Goal: Task Accomplishment & Management: Manage account settings

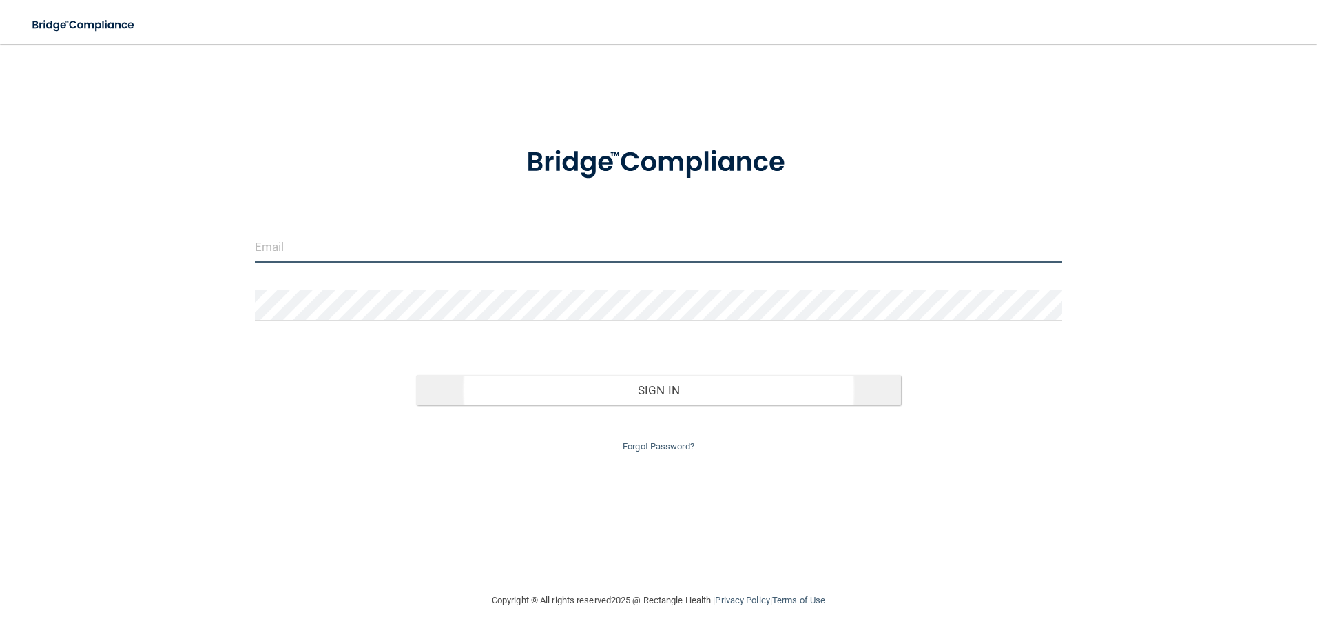
type input "[PERSON_NAME][EMAIL_ADDRESS][DOMAIN_NAME]"
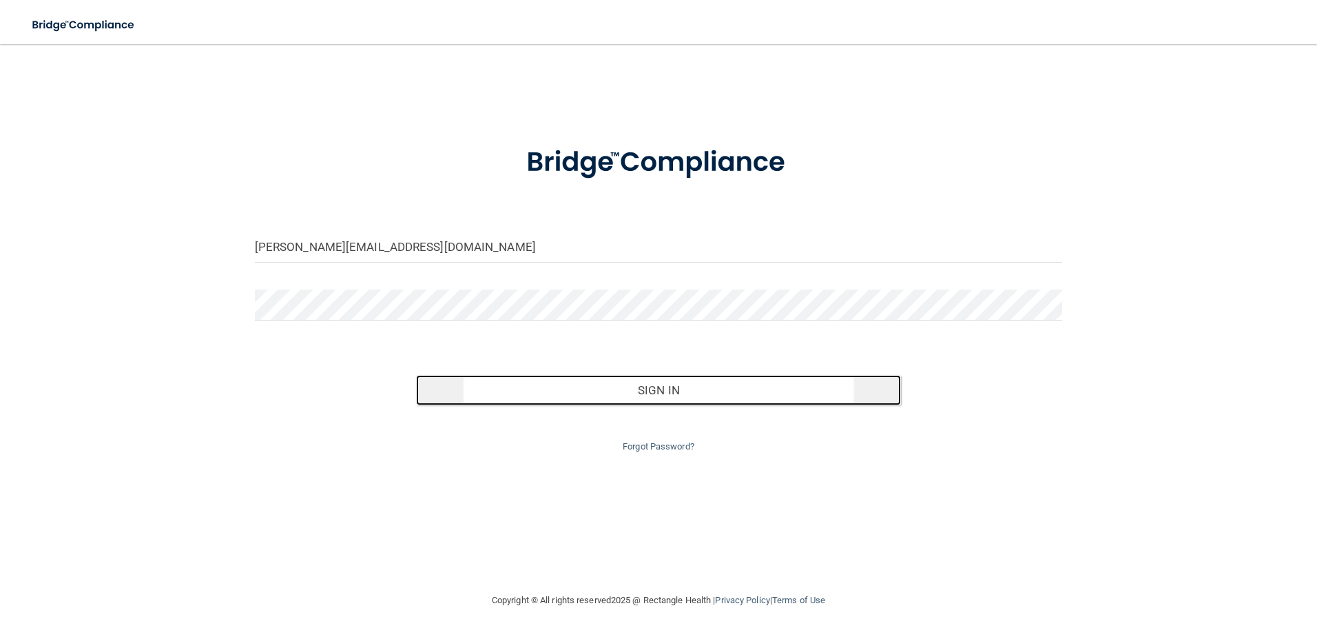
click at [560, 387] on button "Sign In" at bounding box center [658, 390] width 485 height 30
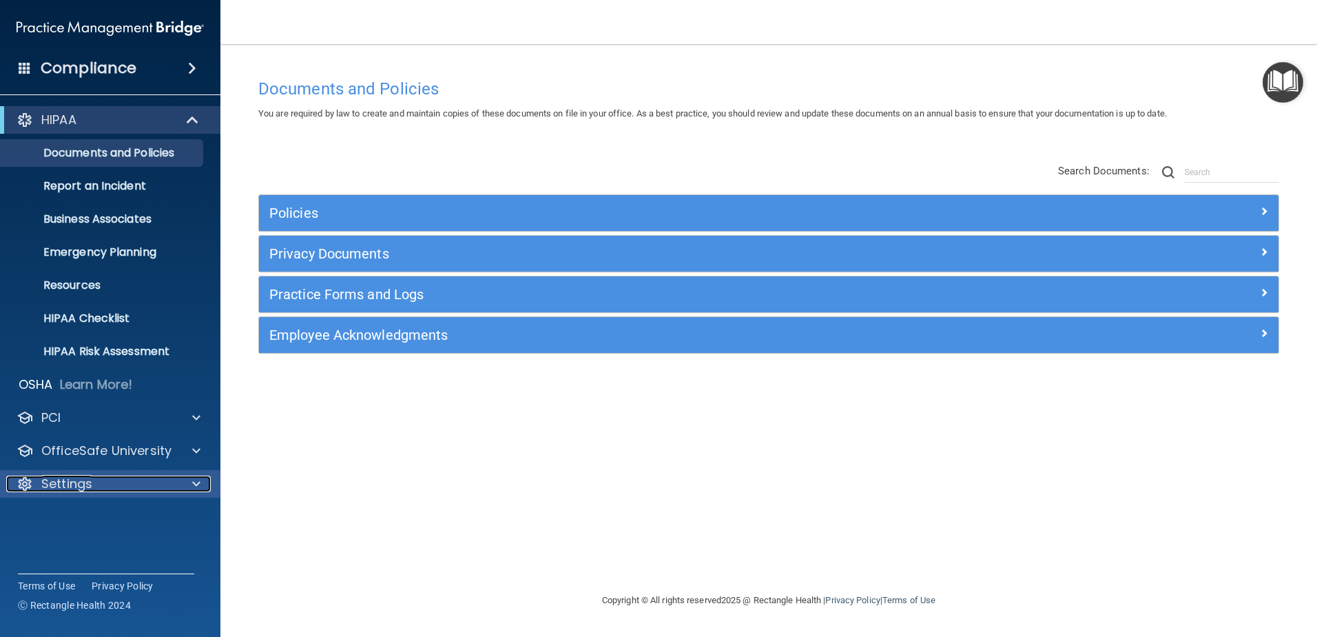
click at [93, 481] on div "Settings" at bounding box center [91, 483] width 171 height 17
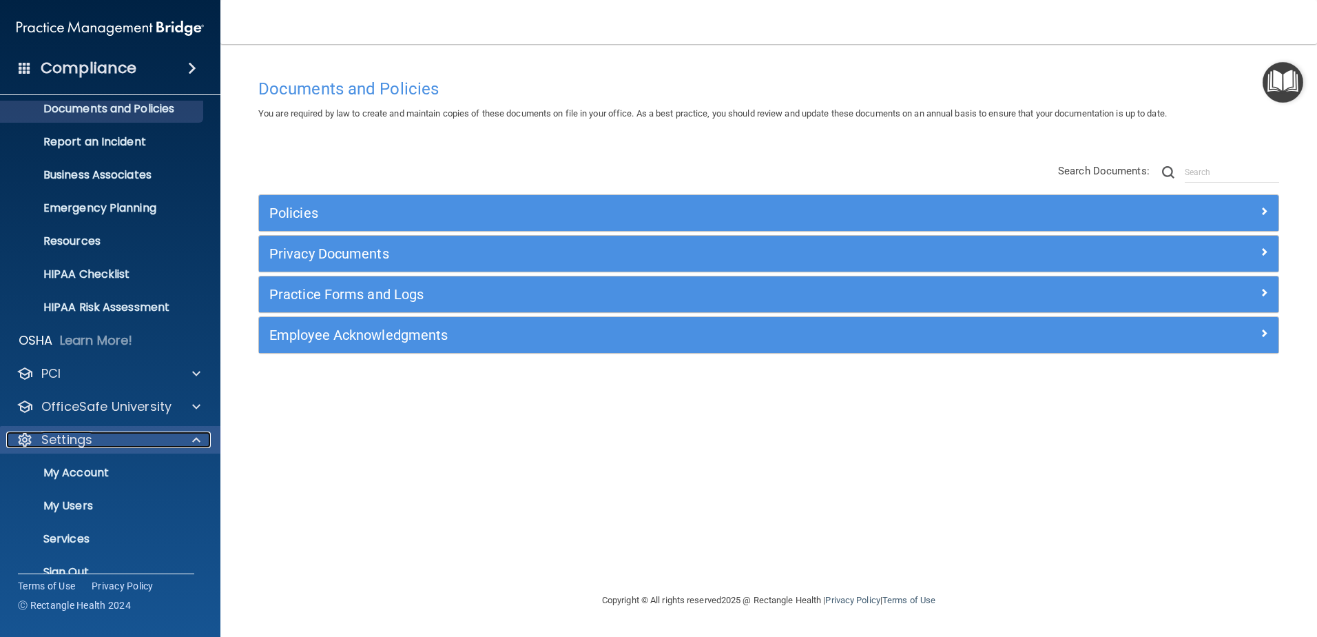
scroll to position [68, 0]
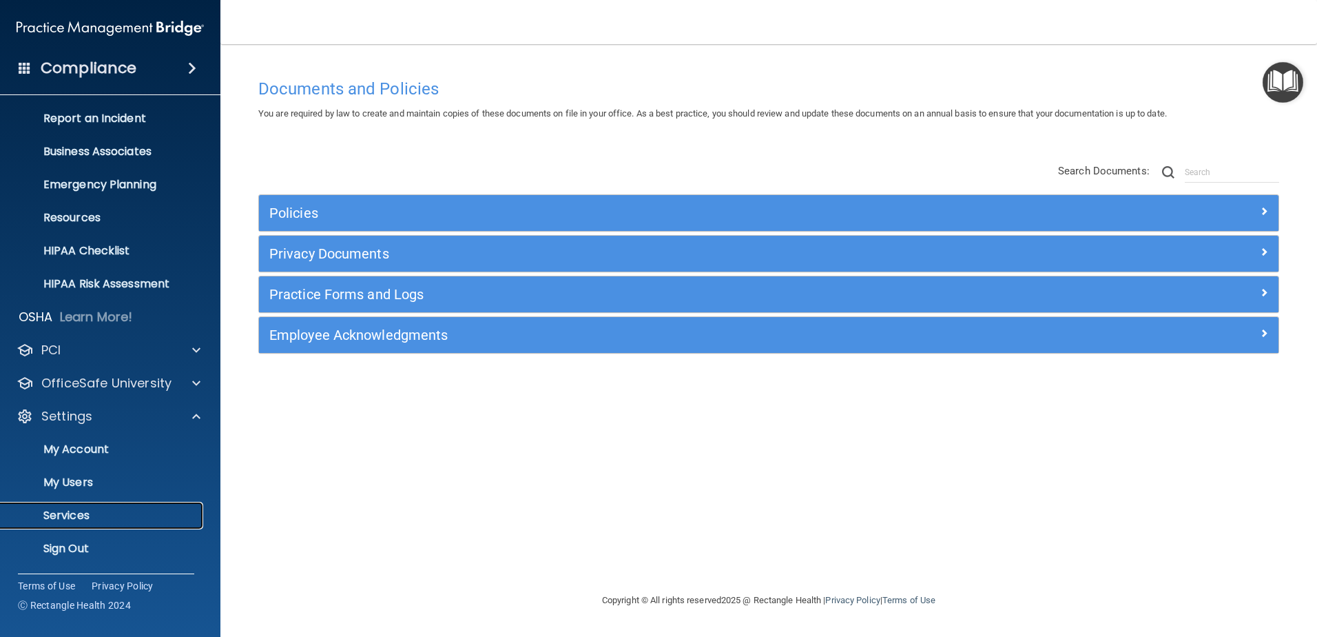
click at [98, 515] on p "Services" at bounding box center [103, 515] width 188 height 14
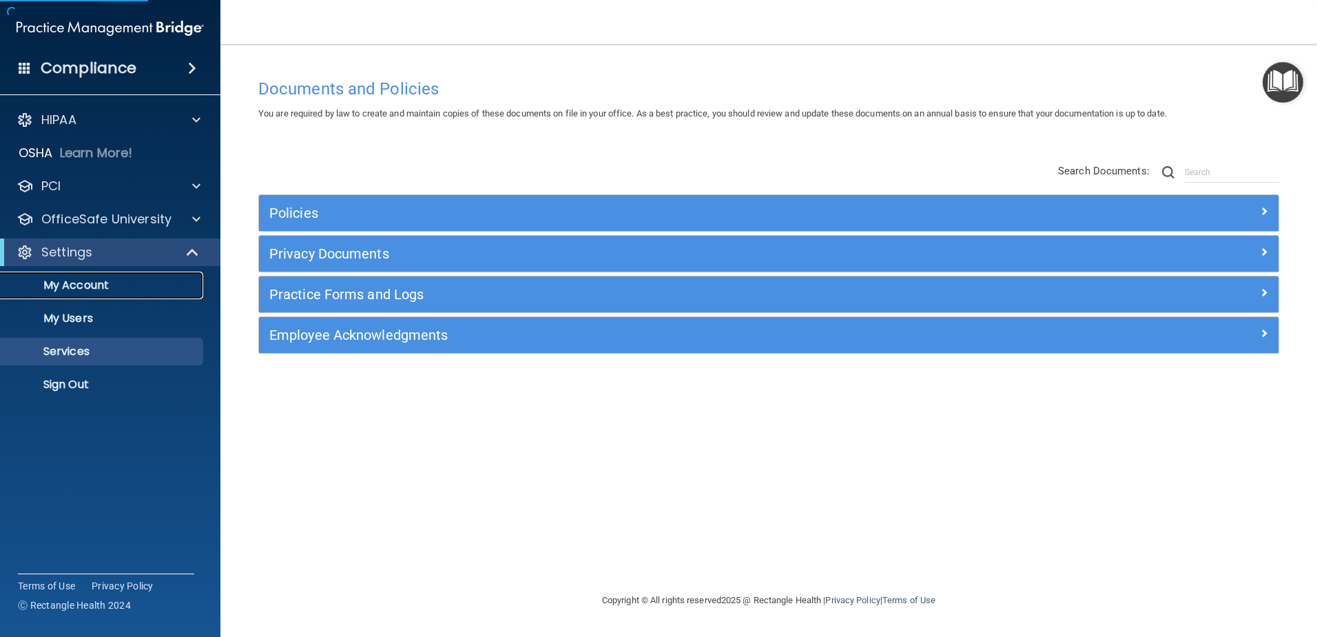
click at [87, 289] on p "My Account" at bounding box center [103, 285] width 188 height 14
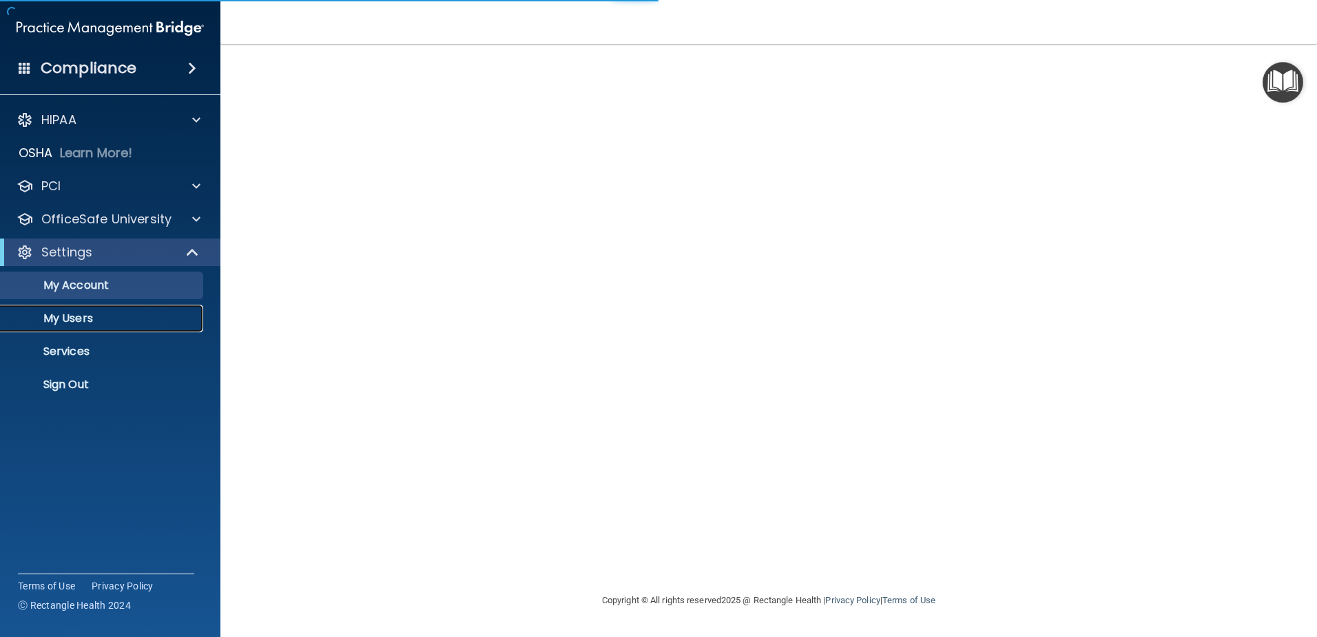
click at [74, 321] on p "My Users" at bounding box center [103, 318] width 188 height 14
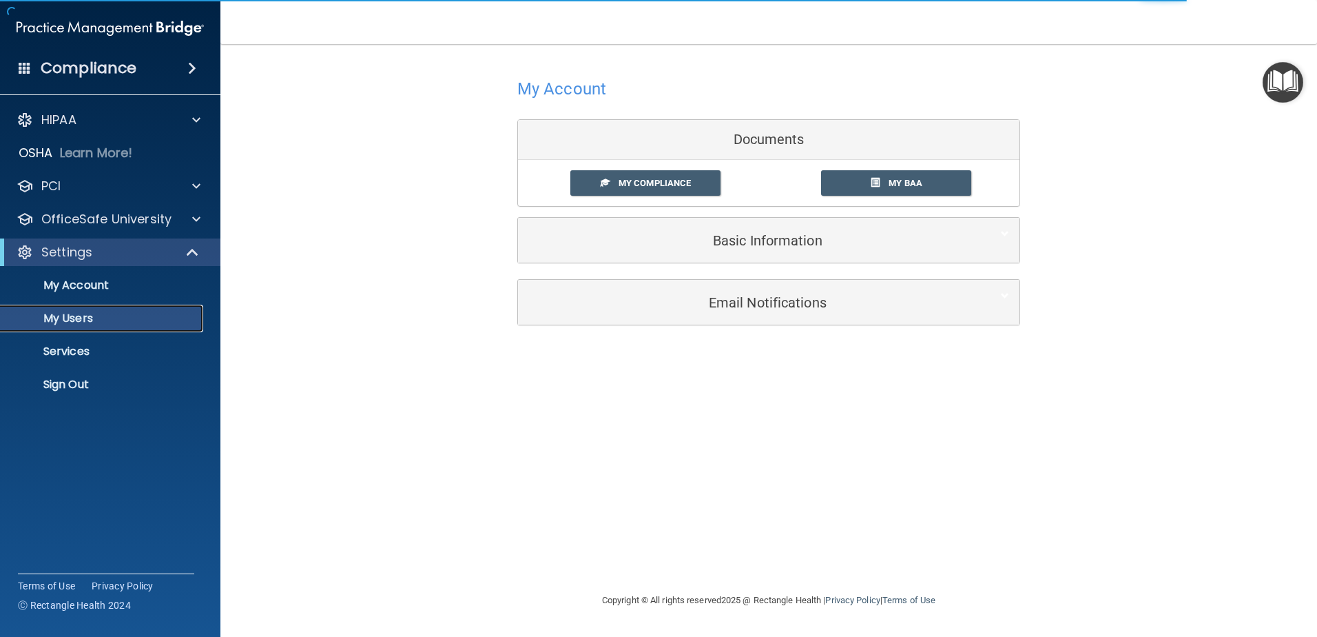
select select "20"
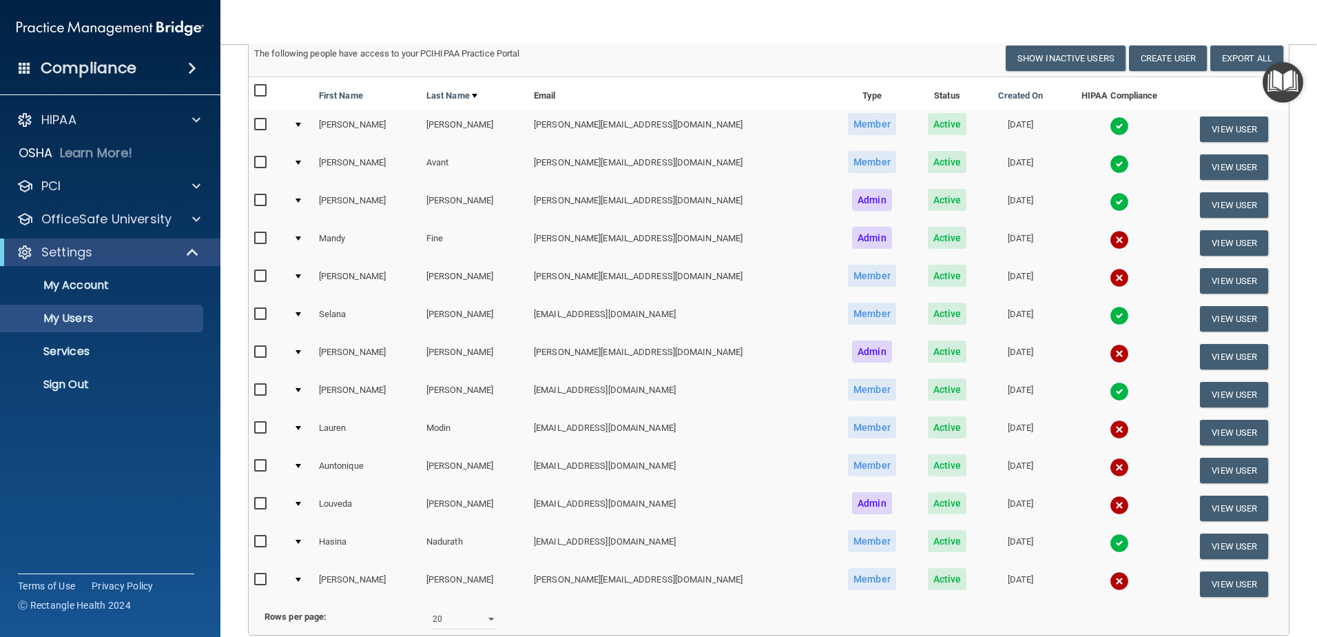
scroll to position [101, 0]
click at [618, 19] on nav "Toggle navigation [PERSON_NAME] [PERSON_NAME][EMAIL_ADDRESS][DOMAIN_NAME] Manag…" at bounding box center [768, 22] width 1097 height 44
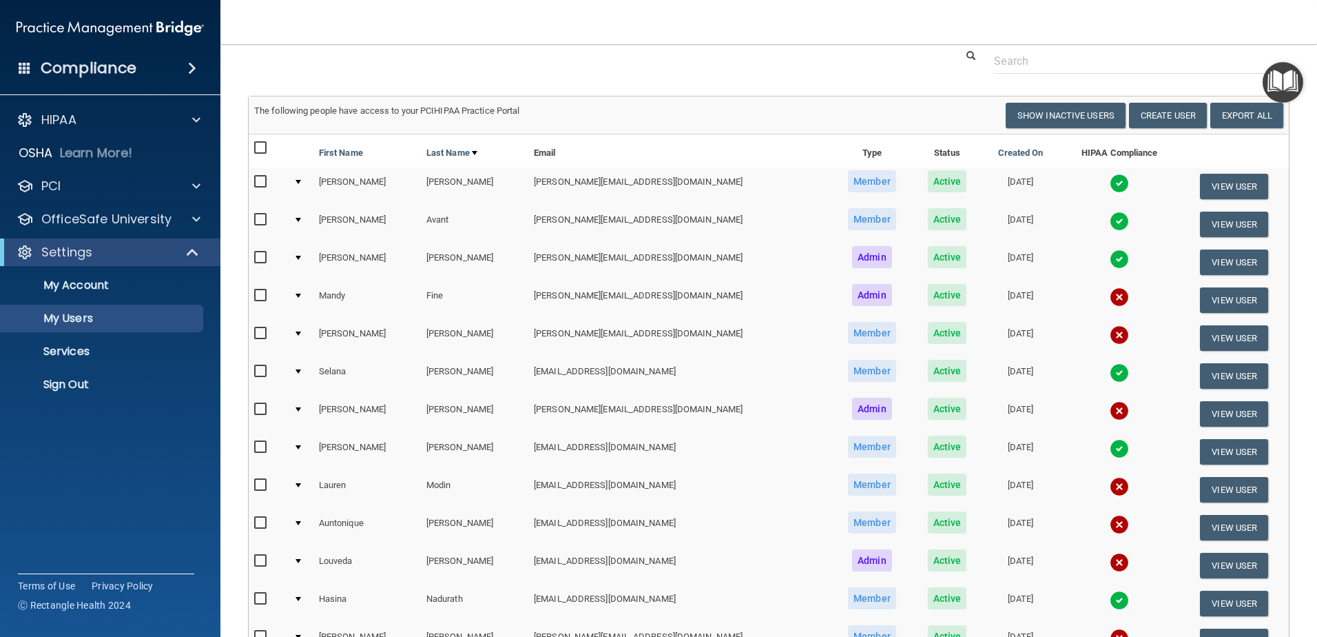
scroll to position [0, 0]
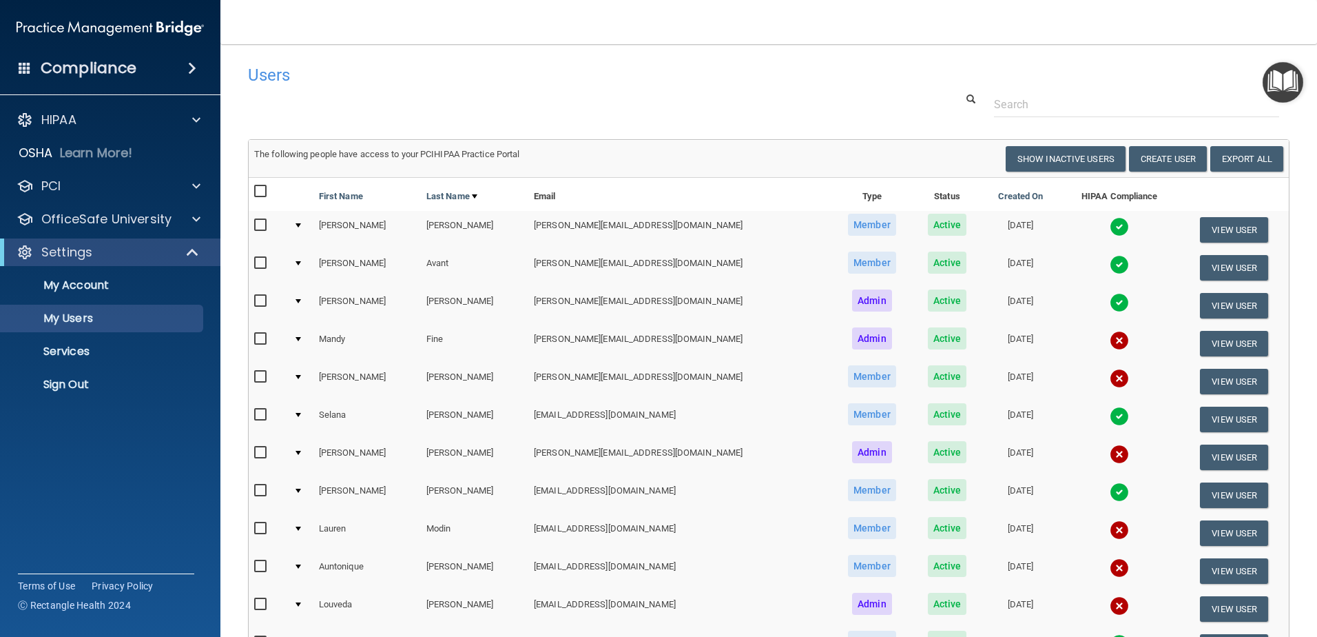
click at [300, 337] on div at bounding box center [299, 339] width 6 height 4
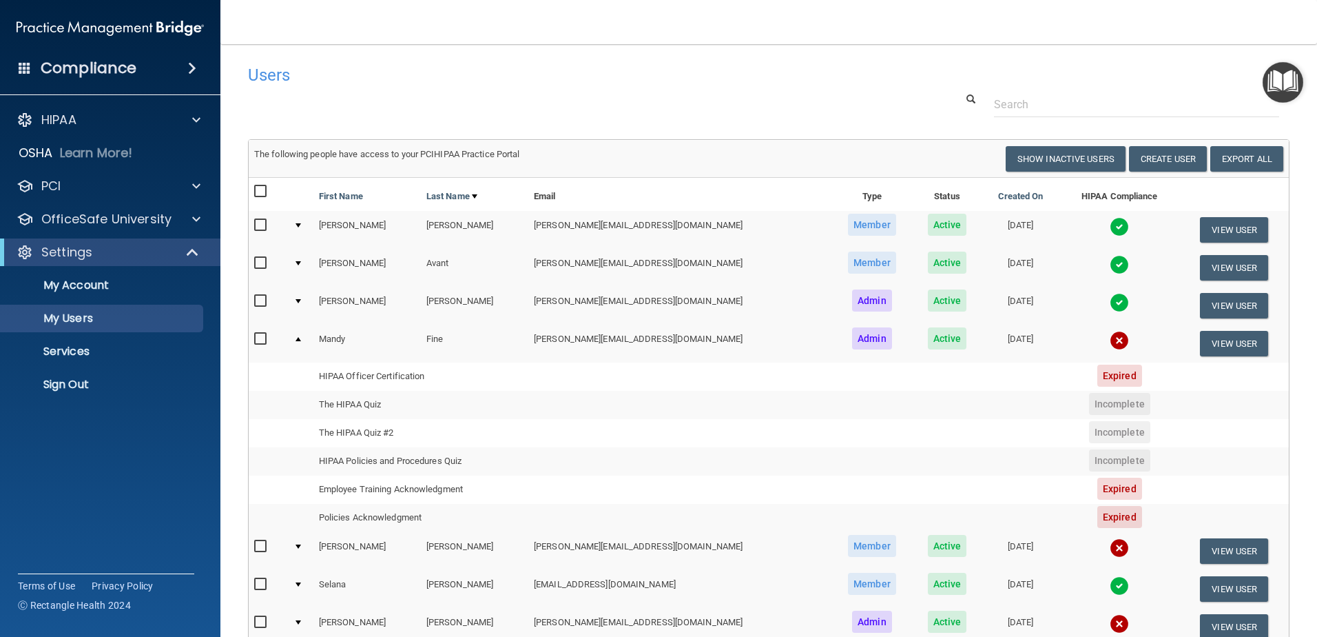
click at [304, 341] on td at bounding box center [300, 342] width 25 height 37
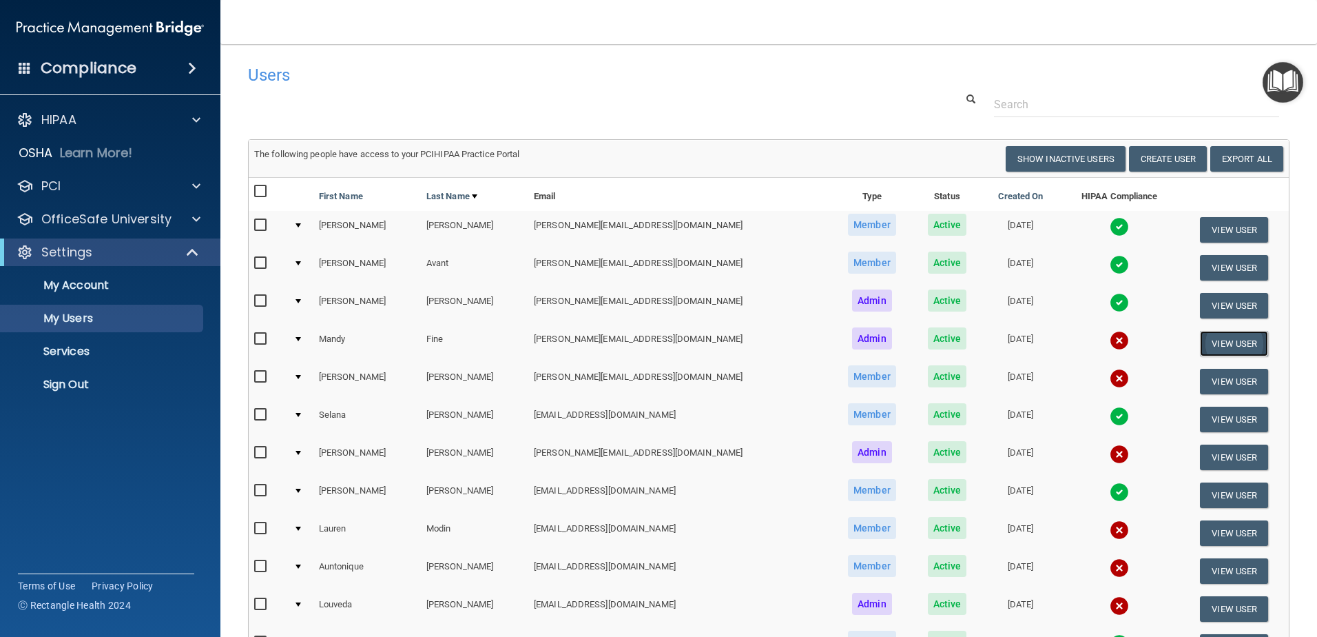
click at [1212, 339] on button "View User" at bounding box center [1234, 343] width 68 height 25
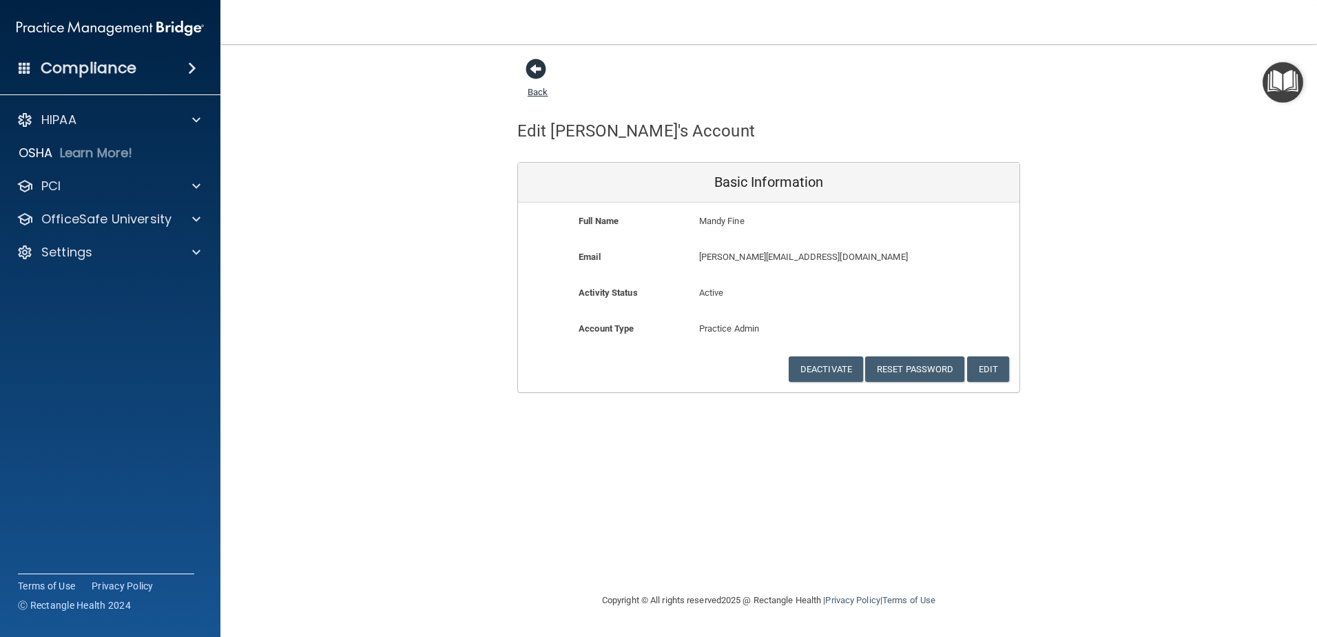
click at [539, 79] on span at bounding box center [536, 69] width 21 height 21
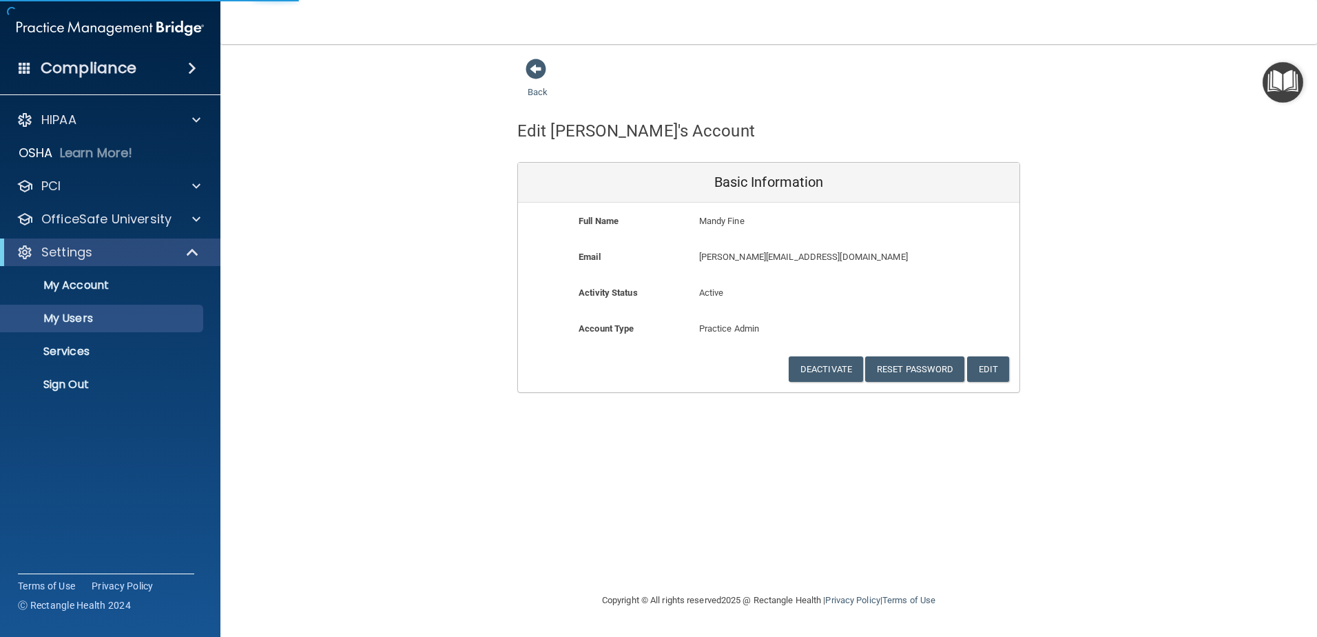
select select "20"
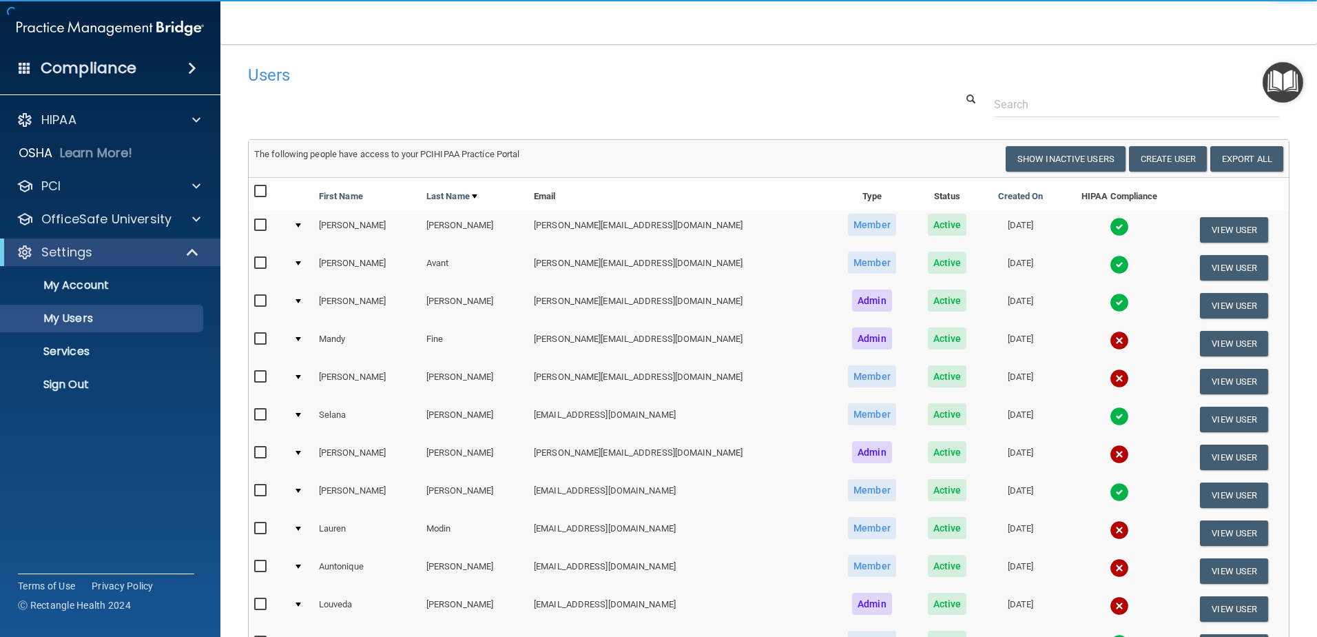
click at [257, 340] on input "checkbox" at bounding box center [262, 338] width 16 height 11
checkbox input "true"
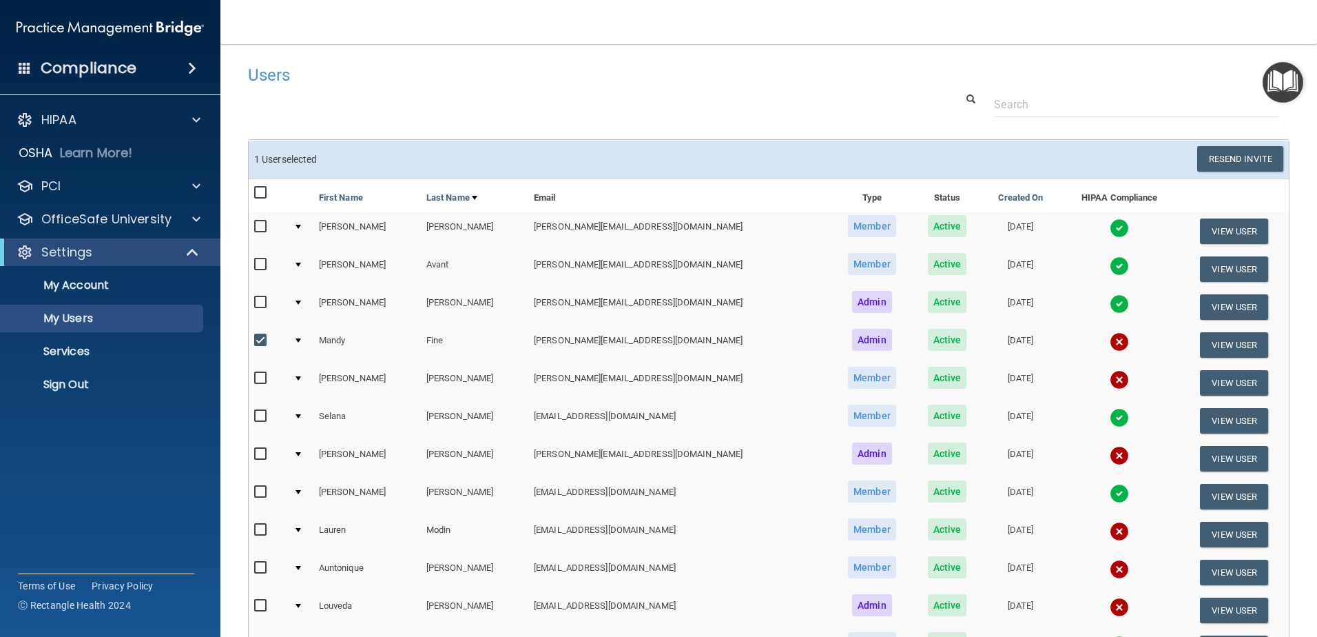
click at [261, 375] on input "checkbox" at bounding box center [262, 378] width 16 height 11
checkbox input "true"
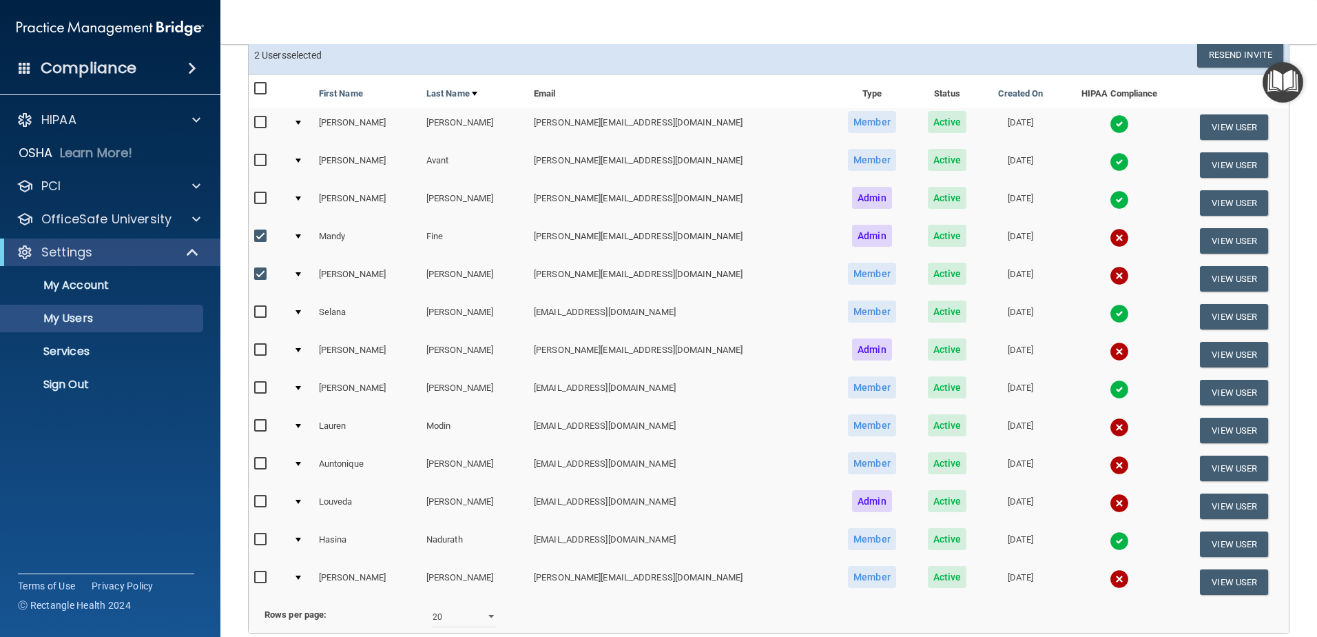
scroll to position [138, 0]
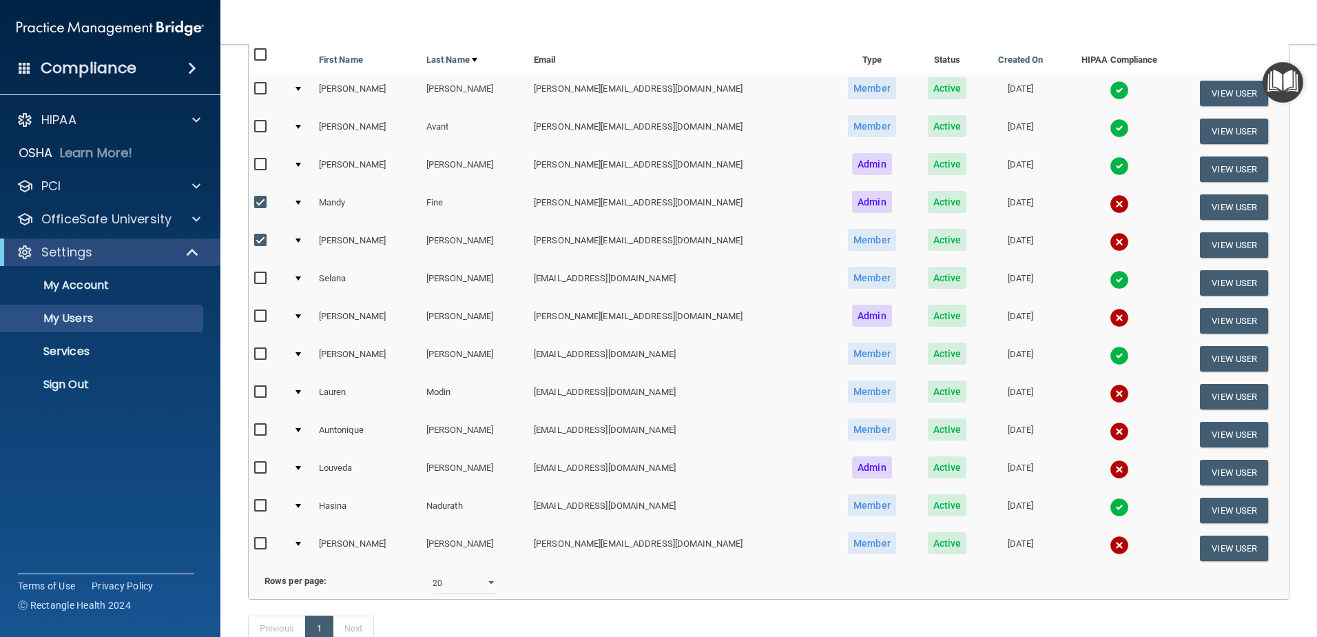
click at [258, 315] on input "checkbox" at bounding box center [262, 316] width 16 height 11
checkbox input "true"
click at [263, 395] on input "checkbox" at bounding box center [262, 391] width 16 height 11
checkbox input "true"
click at [260, 431] on input "checkbox" at bounding box center [262, 429] width 16 height 11
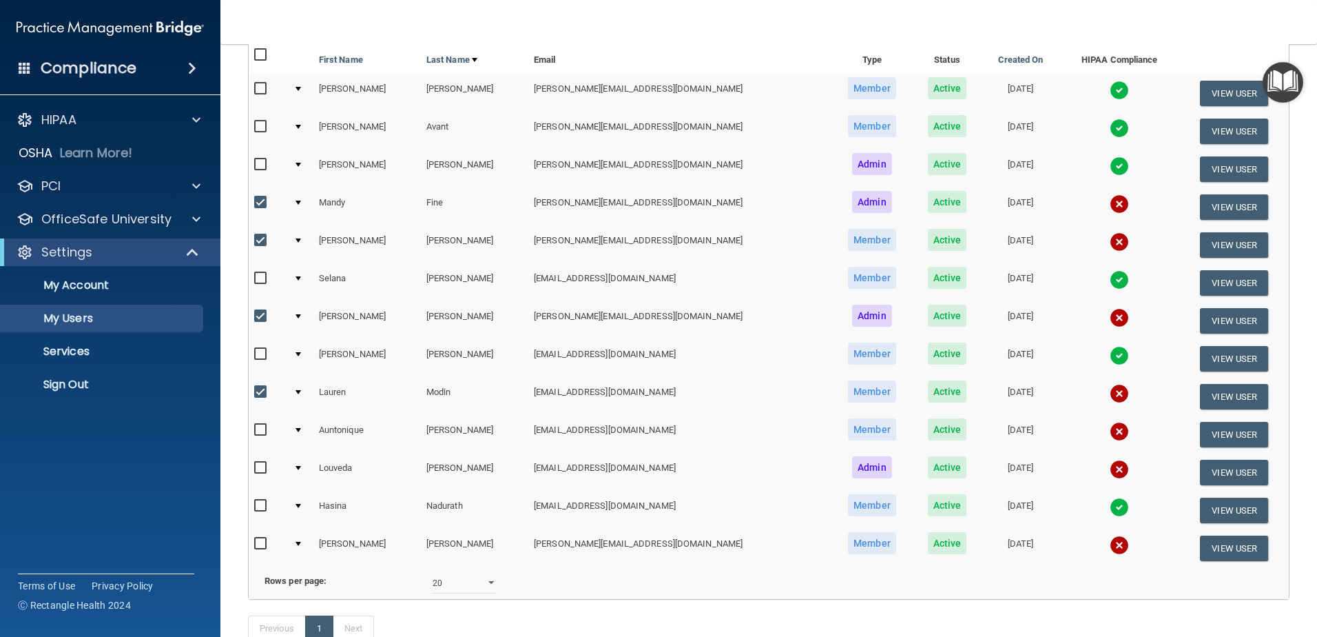
checkbox input "true"
click at [262, 462] on input "checkbox" at bounding box center [262, 467] width 16 height 11
checkbox input "true"
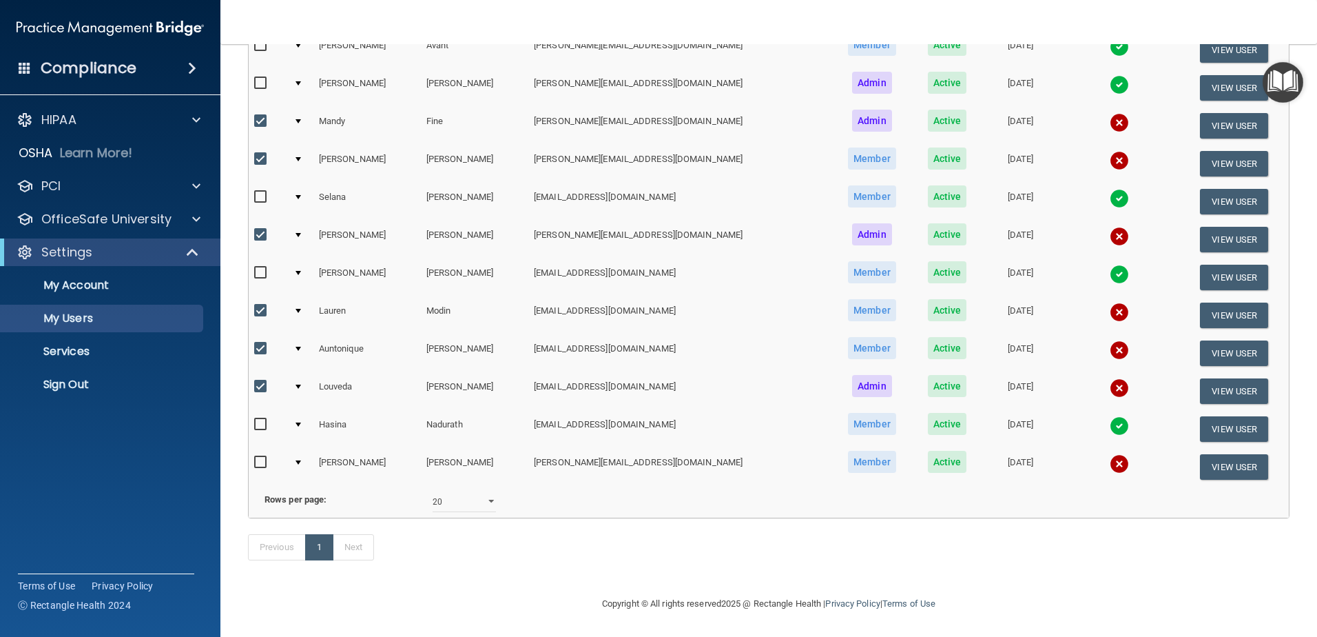
scroll to position [0, 0]
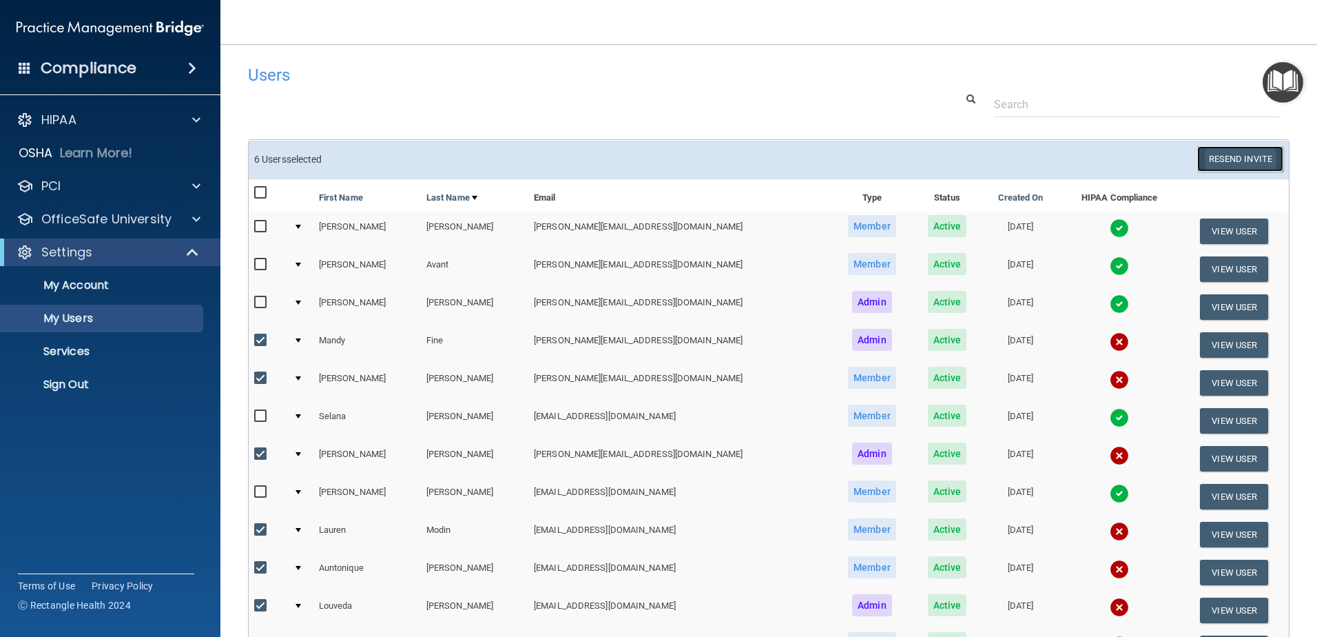
click at [1251, 156] on button "Resend Invite" at bounding box center [1240, 158] width 86 height 25
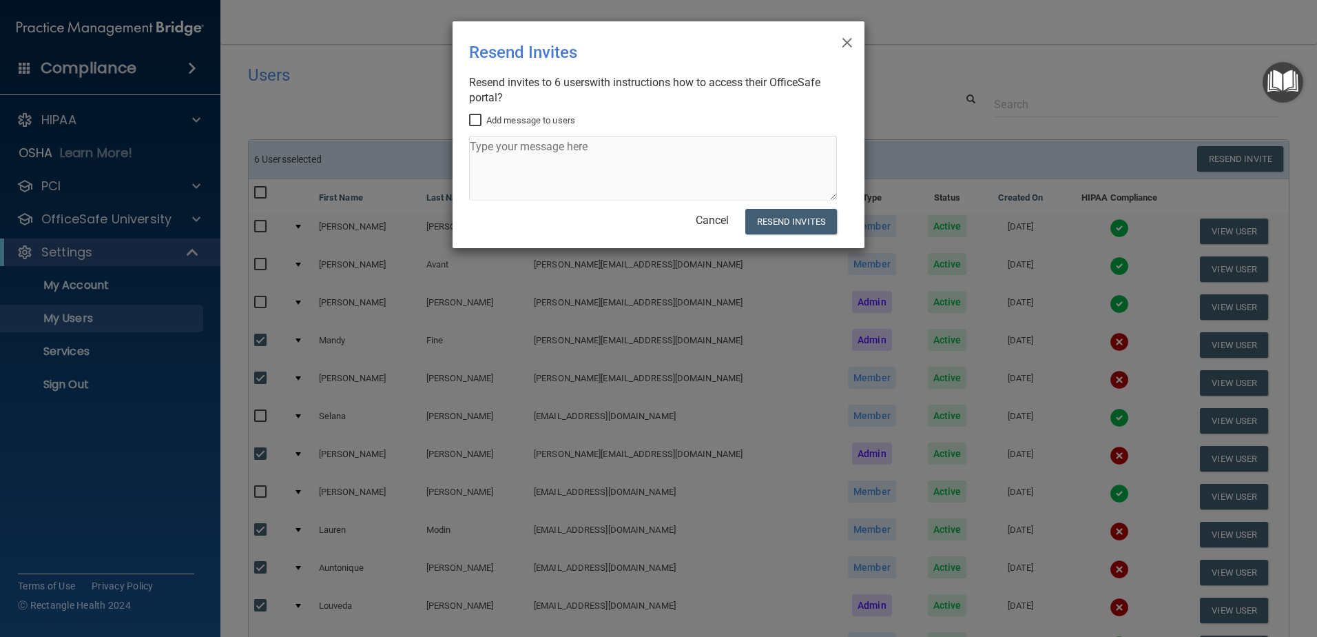
click at [476, 118] on input "Add message to users" at bounding box center [477, 120] width 16 height 11
checkbox input "true"
click at [515, 147] on textarea at bounding box center [653, 168] width 368 height 65
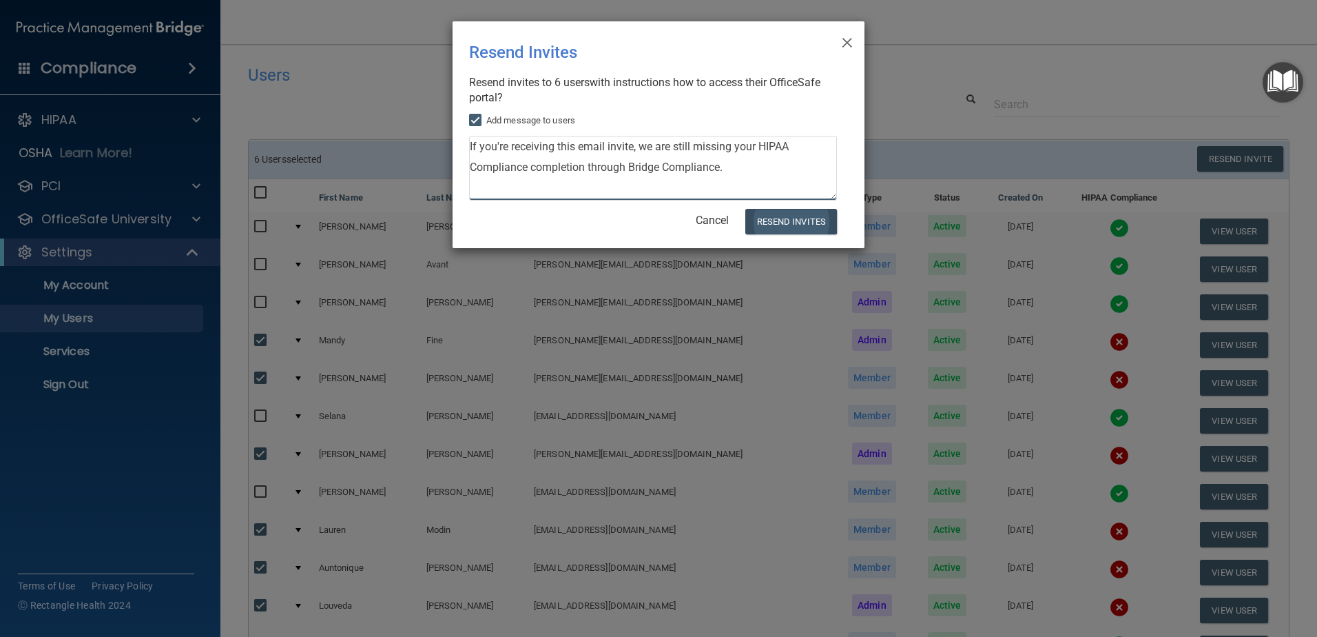
type textarea "If you're receiving this email invite, we are still missing your HIPAA Complian…"
click at [769, 218] on button "Resend Invites" at bounding box center [791, 221] width 92 height 25
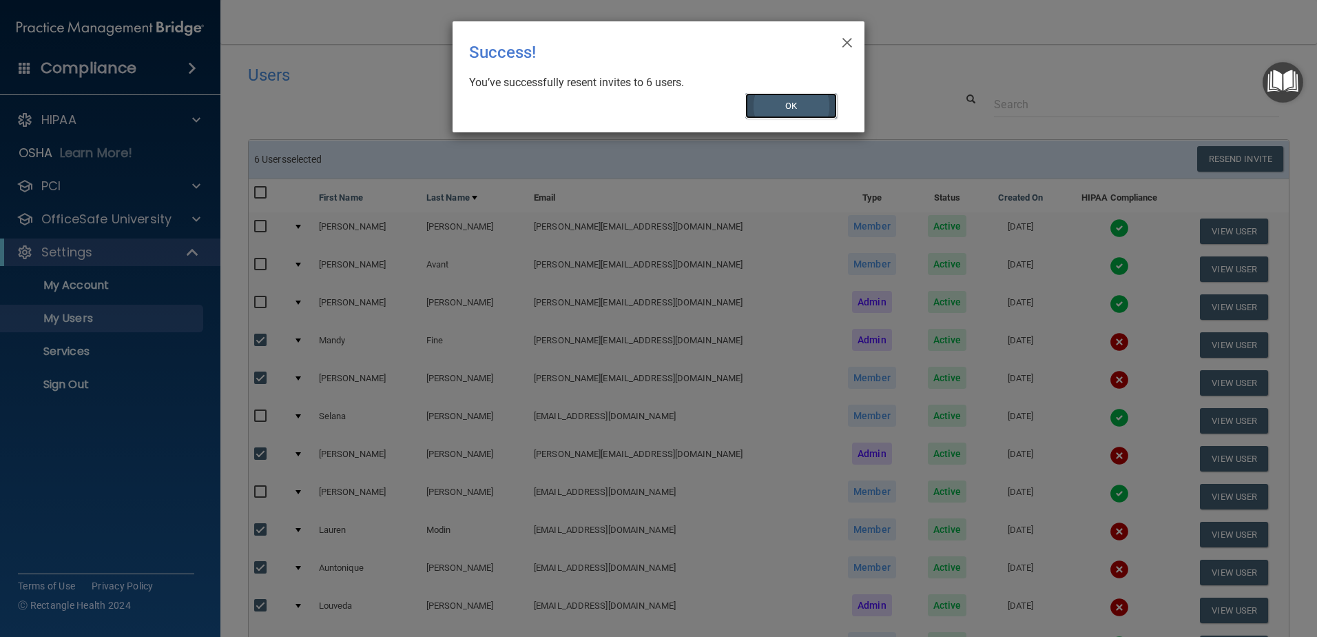
click at [761, 94] on button "OK" at bounding box center [791, 105] width 92 height 25
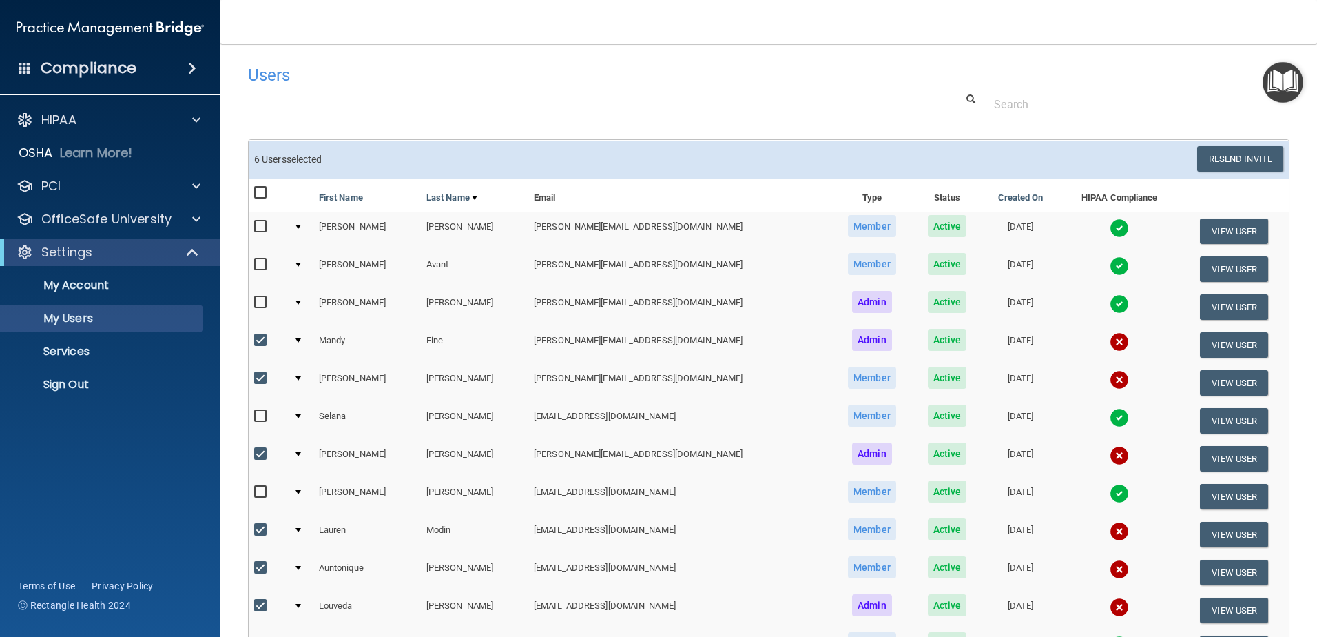
click at [260, 342] on input "checkbox" at bounding box center [262, 340] width 16 height 11
checkbox input "false"
click at [262, 380] on input "checkbox" at bounding box center [262, 378] width 16 height 11
checkbox input "false"
click at [260, 457] on input "checkbox" at bounding box center [262, 453] width 16 height 11
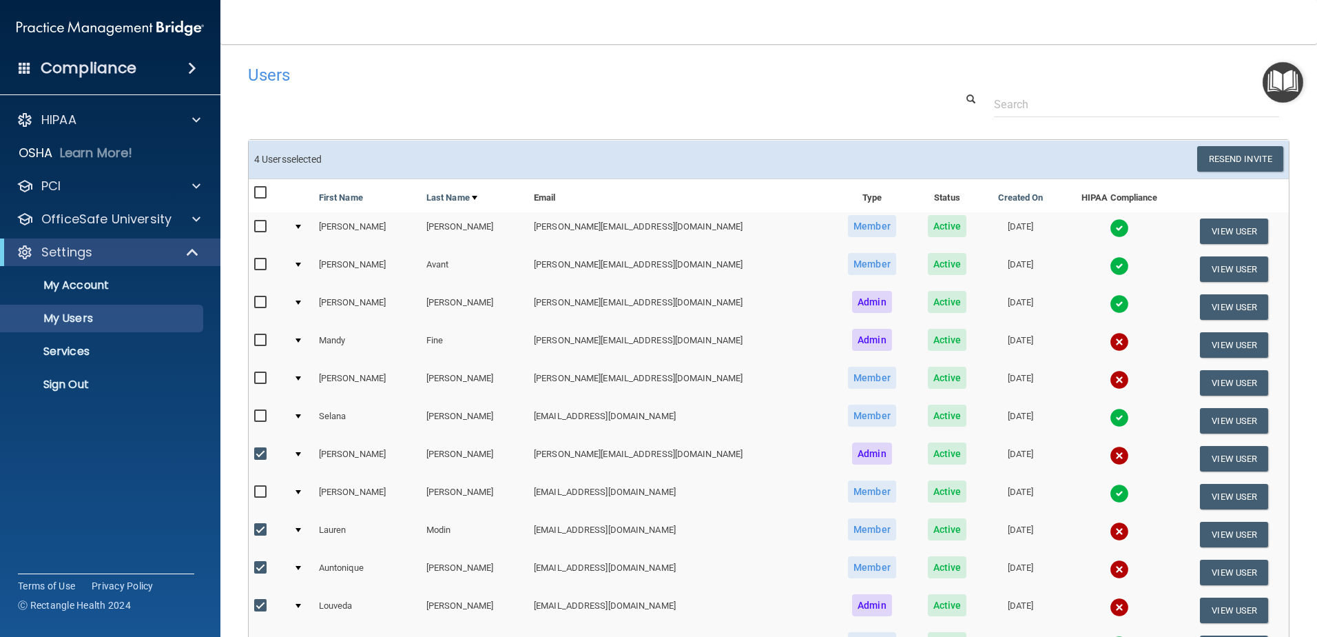
checkbox input "false"
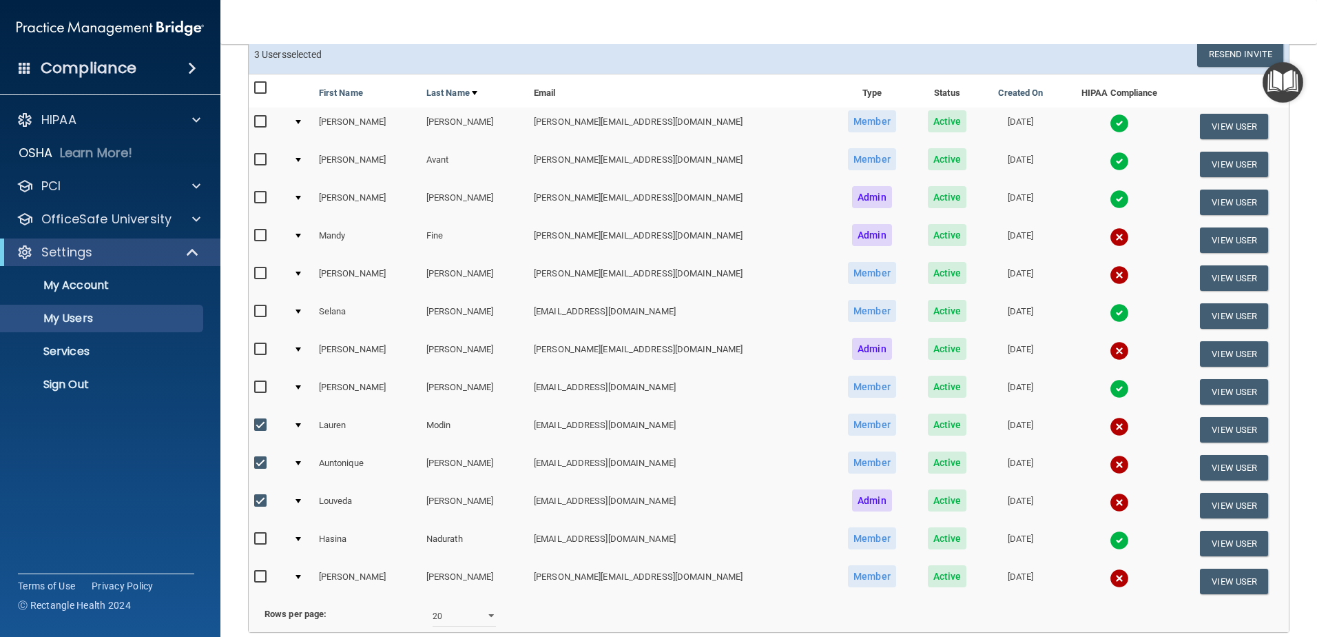
scroll to position [138, 0]
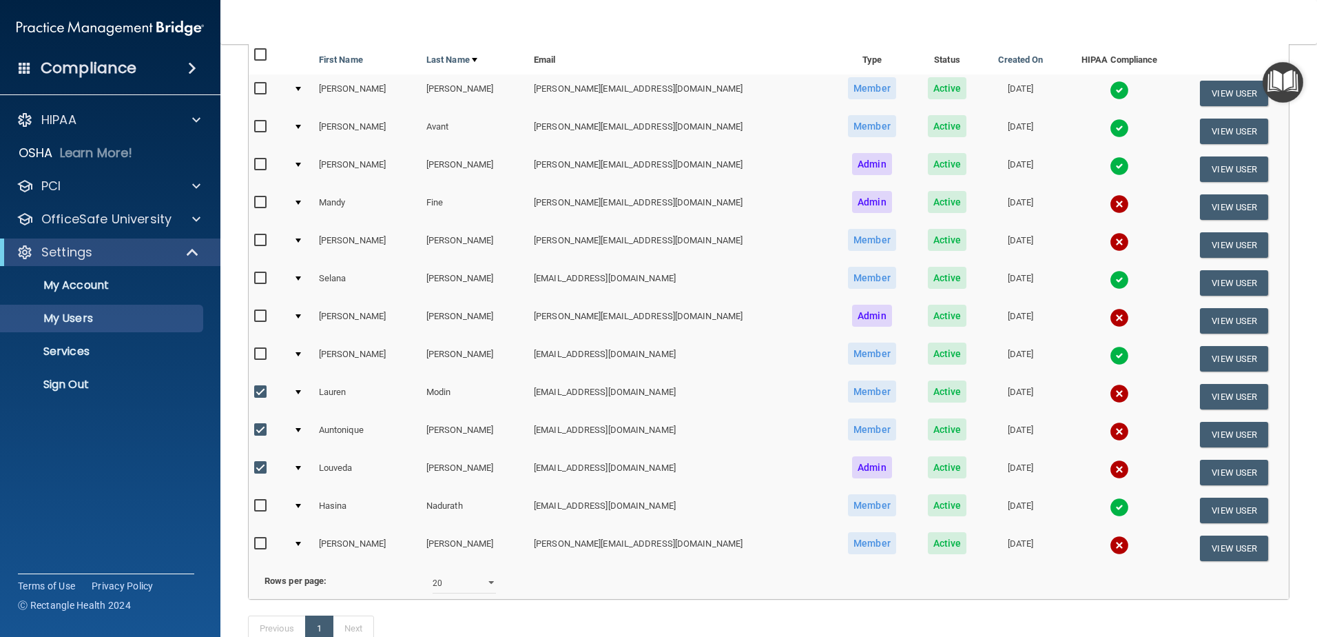
click at [258, 398] on label at bounding box center [262, 392] width 17 height 16
click at [258, 397] on input "checkbox" at bounding box center [262, 391] width 16 height 11
checkbox input "false"
click at [256, 436] on label at bounding box center [262, 430] width 17 height 16
click at [256, 435] on input "checkbox" at bounding box center [262, 429] width 16 height 11
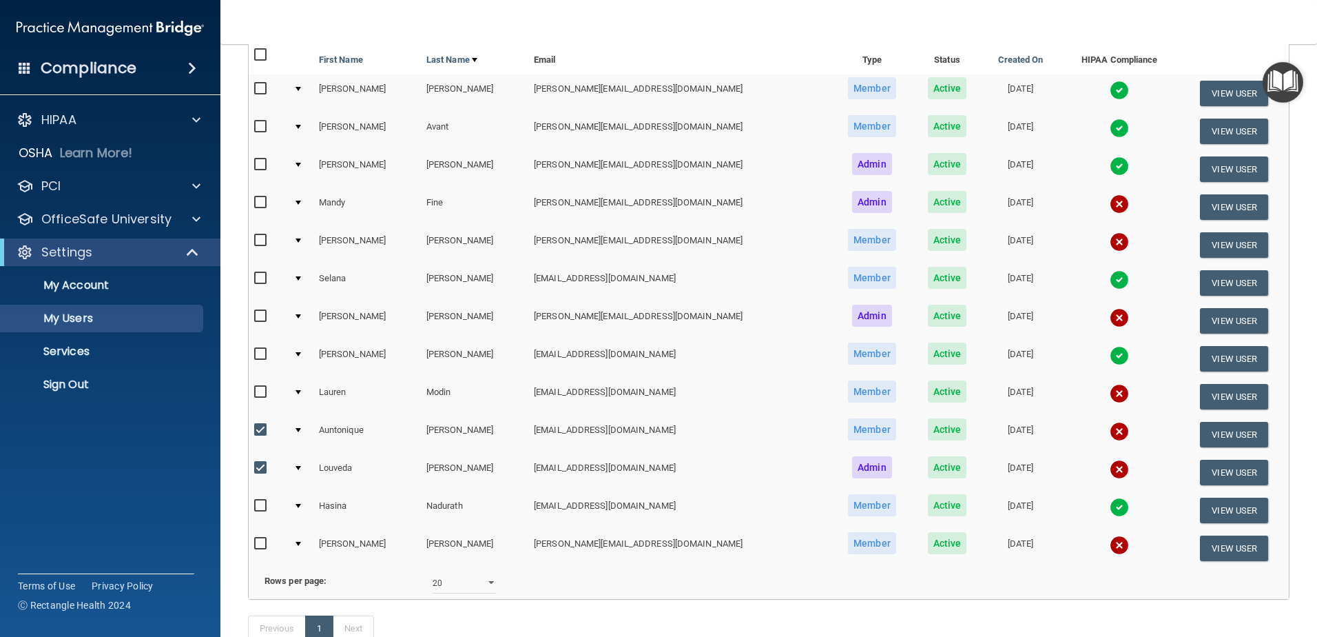
checkbox input "false"
click at [260, 476] on div at bounding box center [268, 469] width 28 height 21
click at [261, 470] on input "checkbox" at bounding box center [262, 467] width 16 height 11
checkbox input "false"
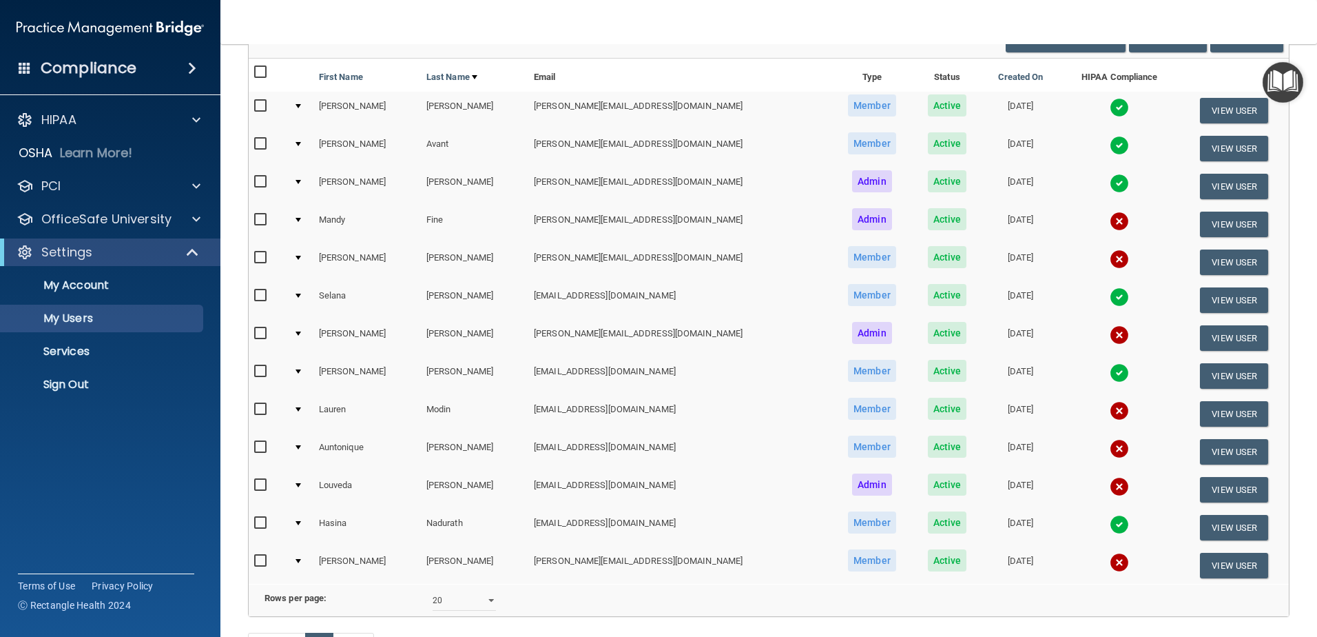
scroll to position [112, 0]
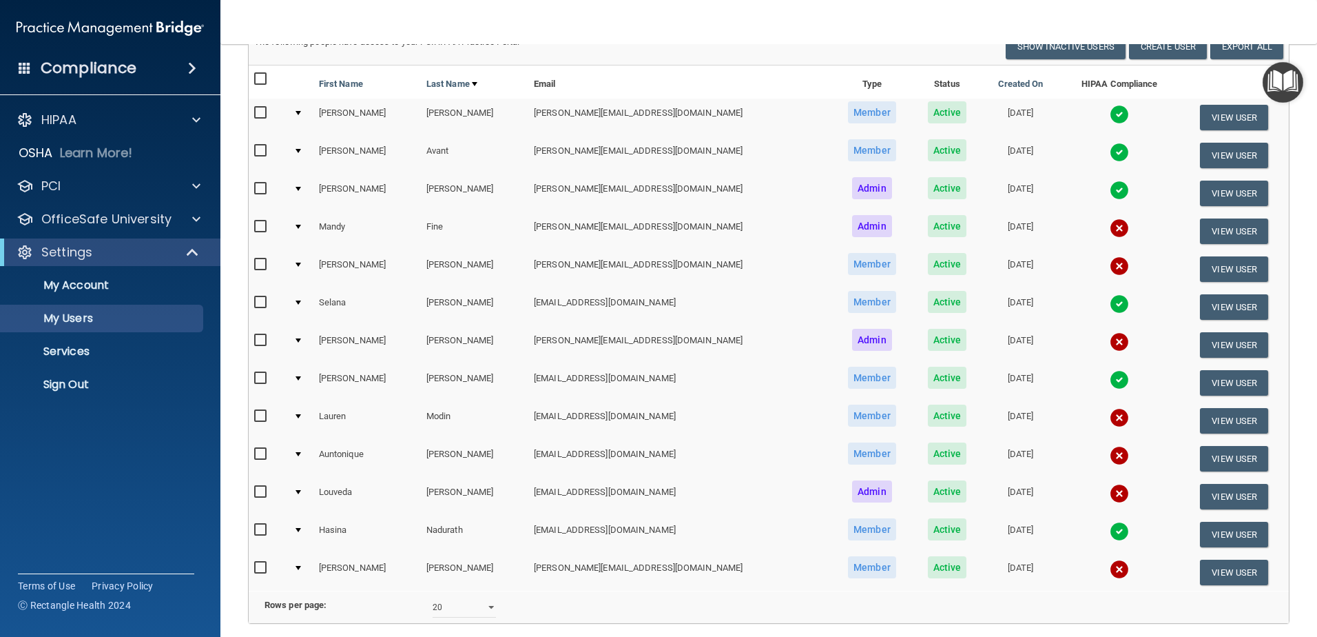
click at [653, 219] on td "[PERSON_NAME][EMAIL_ADDRESS][DOMAIN_NAME]" at bounding box center [679, 231] width 303 height 38
click at [687, 285] on td "[PERSON_NAME][EMAIL_ADDRESS][DOMAIN_NAME]" at bounding box center [679, 269] width 303 height 38
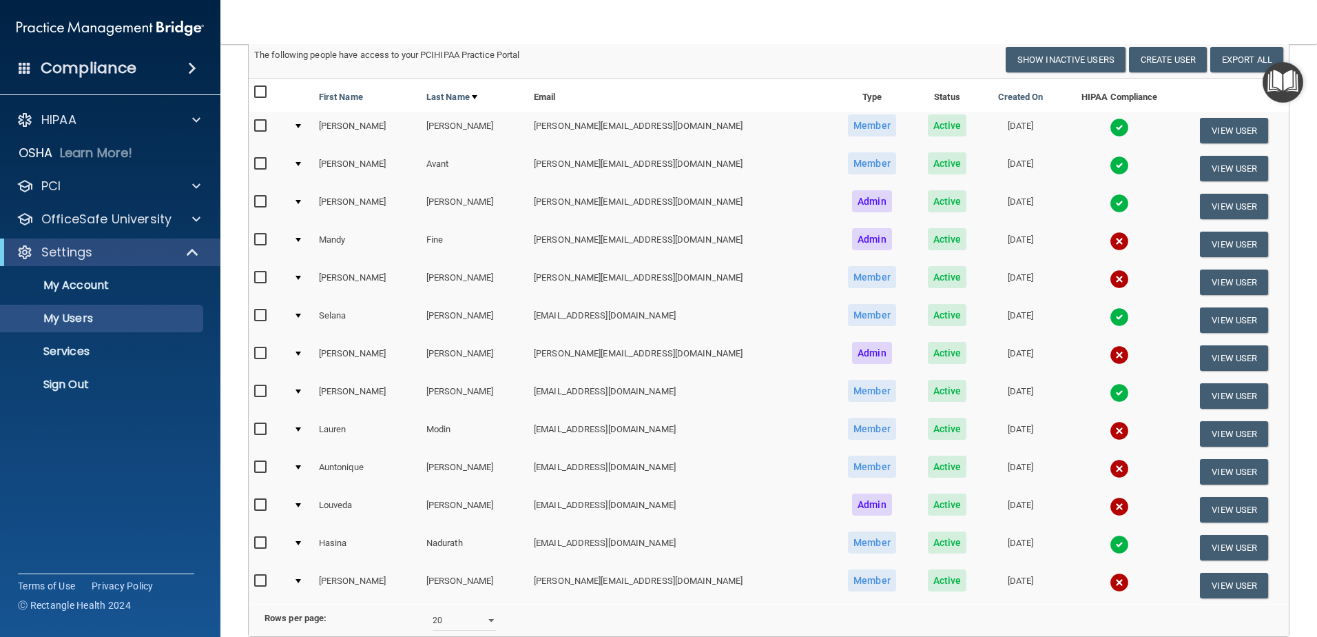
click at [608, 59] on div "The following people have access to your PCIHIPAA Practice Portal" at bounding box center [506, 55] width 525 height 17
click at [656, 56] on div "The following people have access to your PCIHIPAA Practice Portal" at bounding box center [506, 55] width 525 height 17
click at [690, 52] on div "The following people have access to your PCIHIPAA Practice Portal" at bounding box center [506, 55] width 525 height 17
click at [624, 52] on div "The following people have access to your PCIHIPAA Practice Portal" at bounding box center [506, 55] width 525 height 17
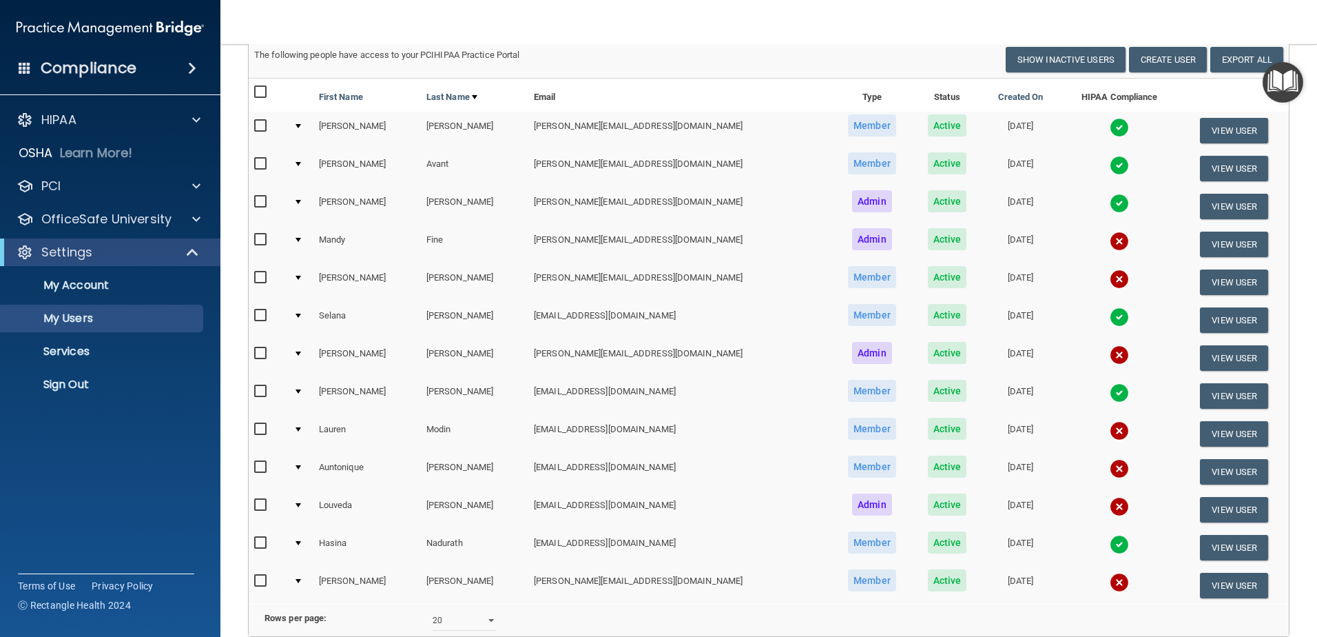
click at [675, 501] on td "[EMAIL_ADDRESS][DOMAIN_NAME]" at bounding box center [679, 509] width 303 height 38
click at [743, 496] on td "[EMAIL_ADDRESS][DOMAIN_NAME]" at bounding box center [679, 509] width 303 height 38
click at [708, 499] on td "[EMAIL_ADDRESS][DOMAIN_NAME]" at bounding box center [679, 509] width 303 height 38
click at [710, 495] on td "[EMAIL_ADDRESS][DOMAIN_NAME]" at bounding box center [679, 509] width 303 height 38
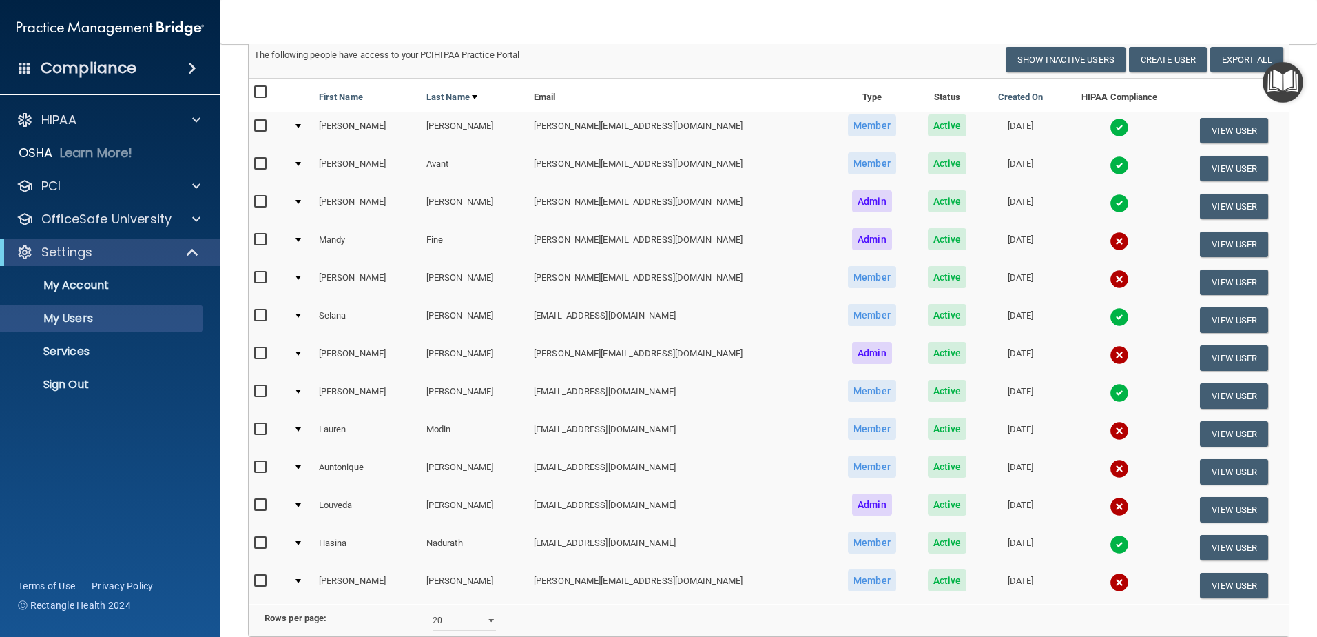
click at [690, 60] on div "The following people have access to your PCIHIPAA Practice Portal" at bounding box center [506, 55] width 525 height 17
